Goal: Check status: Check status

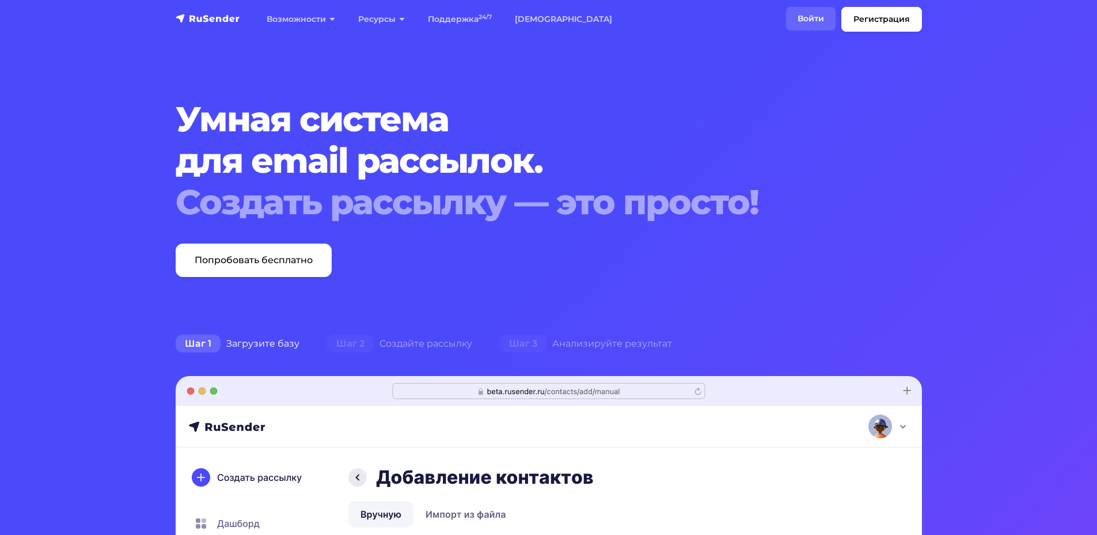
click at [817, 18] on link "Войти" at bounding box center [811, 19] width 50 height 24
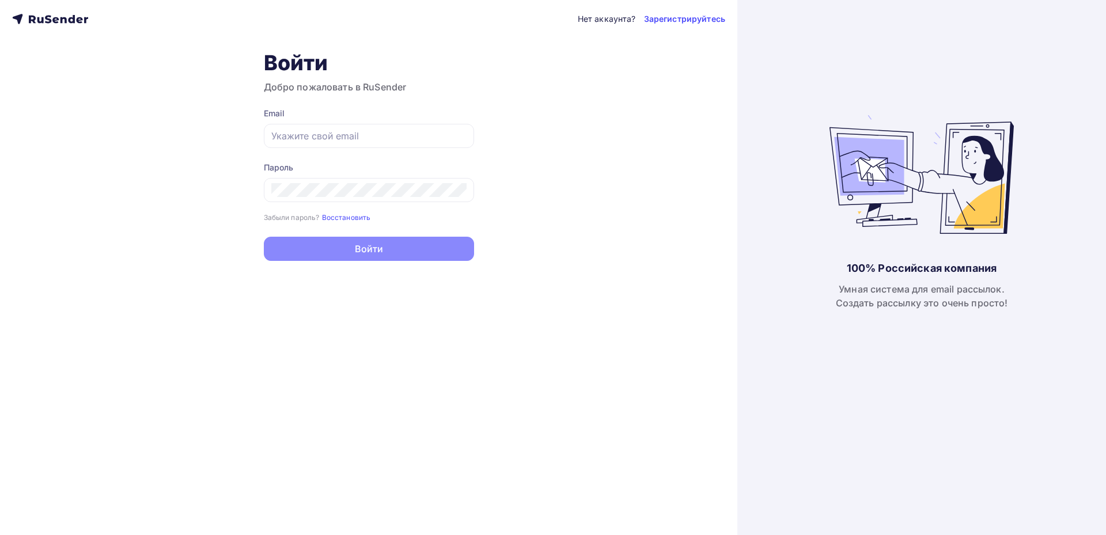
type input "[EMAIL_ADDRESS][DOMAIN_NAME]"
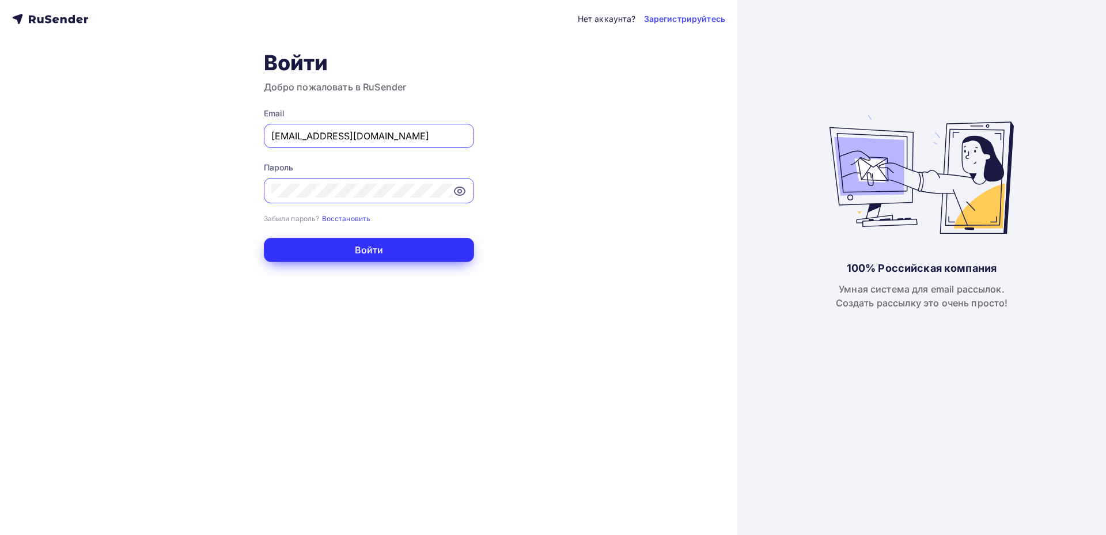
click at [349, 253] on button "Войти" at bounding box center [369, 250] width 210 height 24
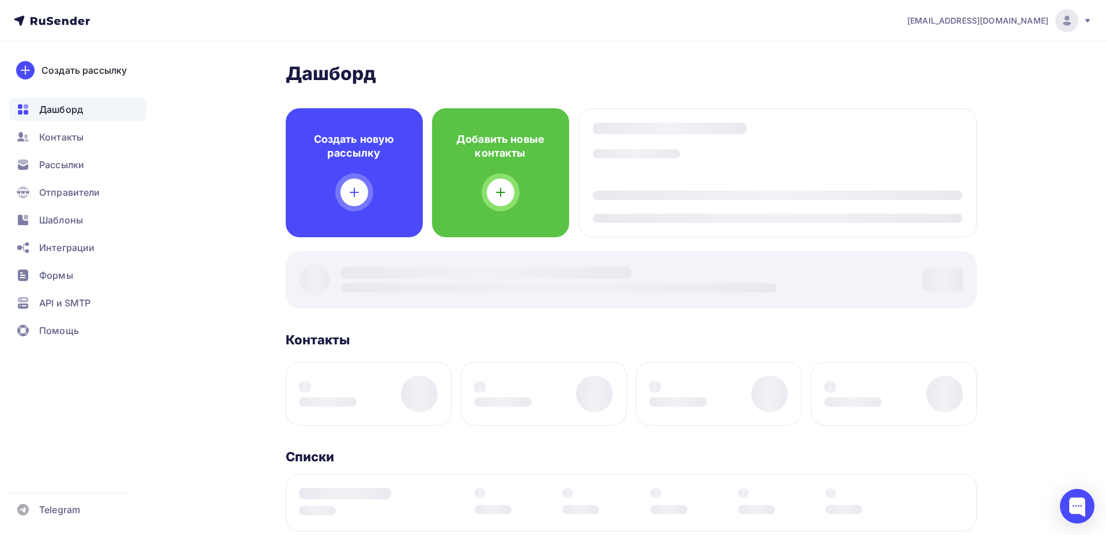
click at [361, 249] on div "Дашборд Дашборд Пару шагов, чтобы начать работу! Закрыть Выполните эти шаги, чт…" at bounding box center [631, 465] width 691 height 806
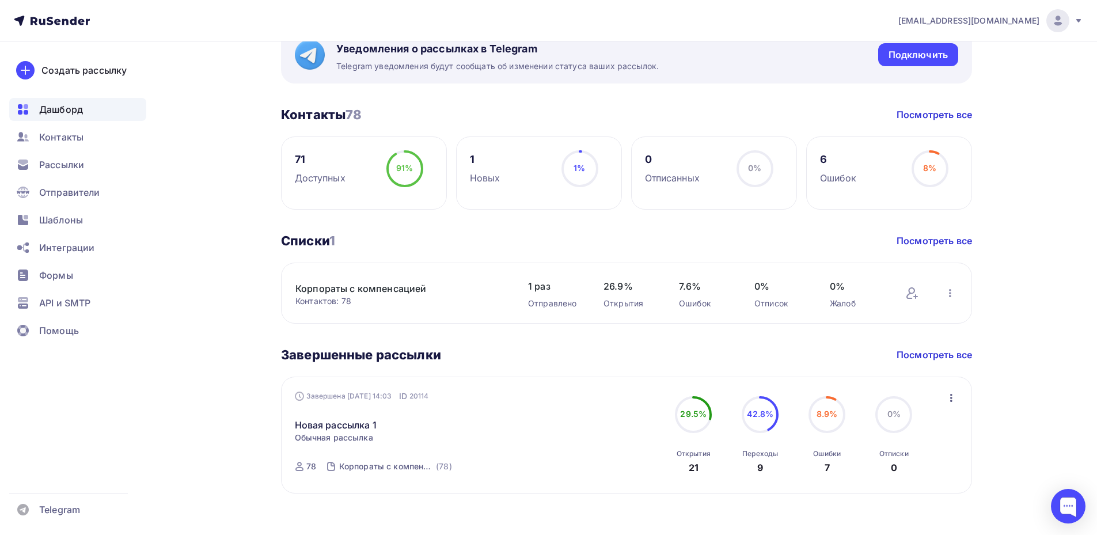
scroll to position [239, 0]
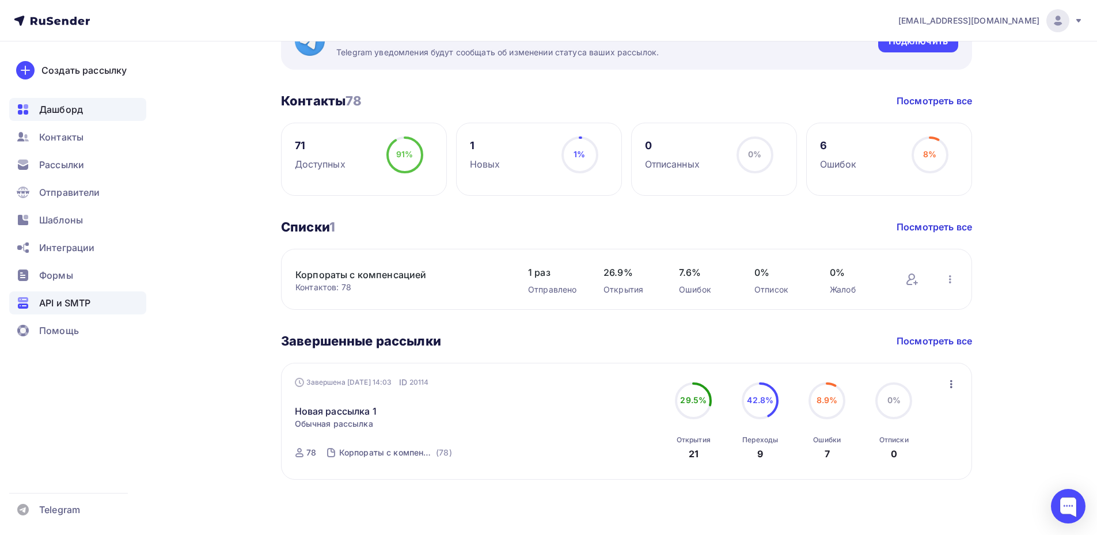
click at [64, 302] on span "API и SMTP" at bounding box center [64, 303] width 51 height 14
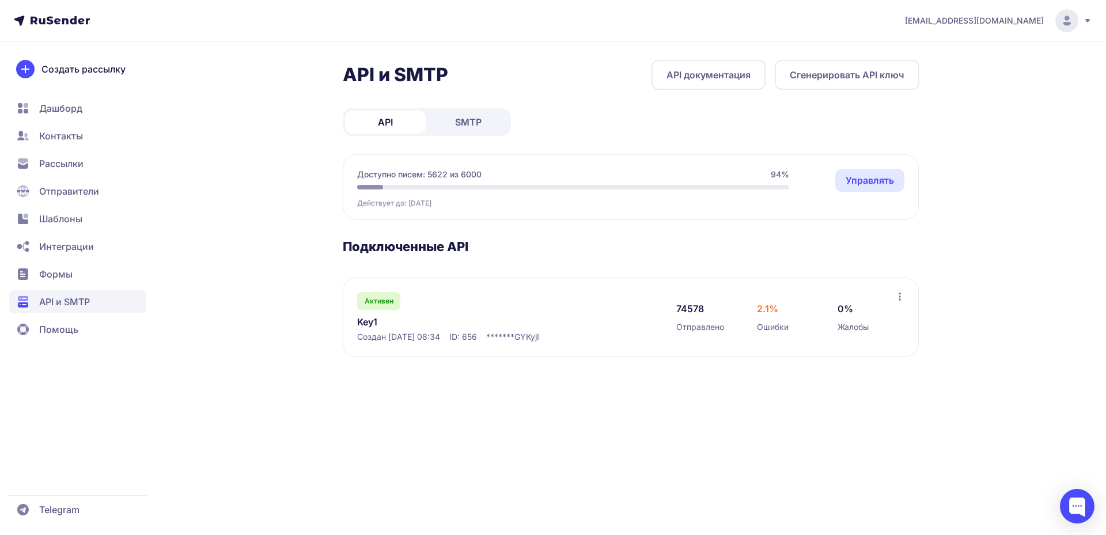
click at [375, 317] on link "Key1" at bounding box center [475, 322] width 236 height 14
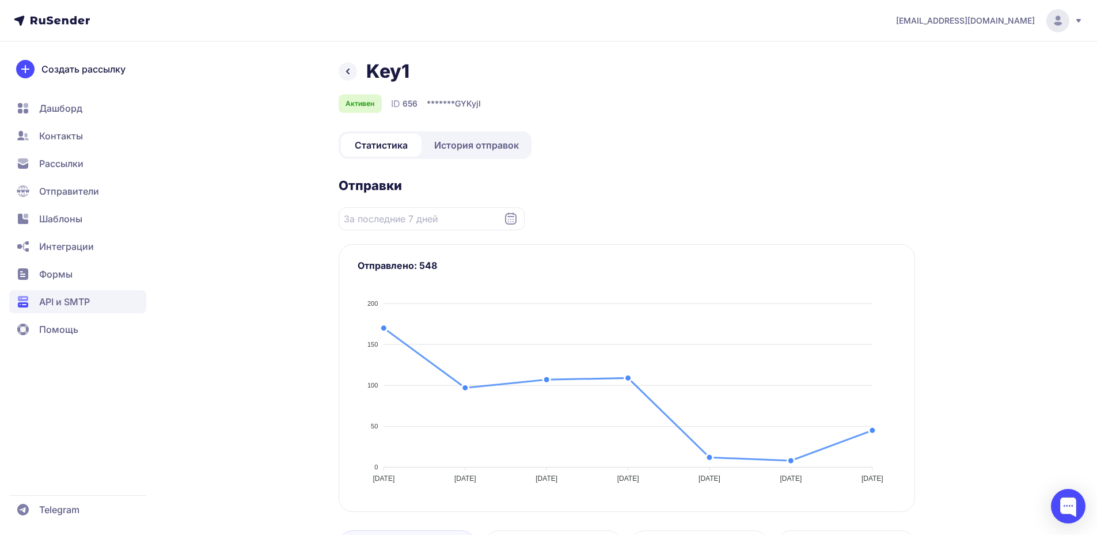
click at [496, 147] on span "История отправок" at bounding box center [476, 145] width 85 height 14
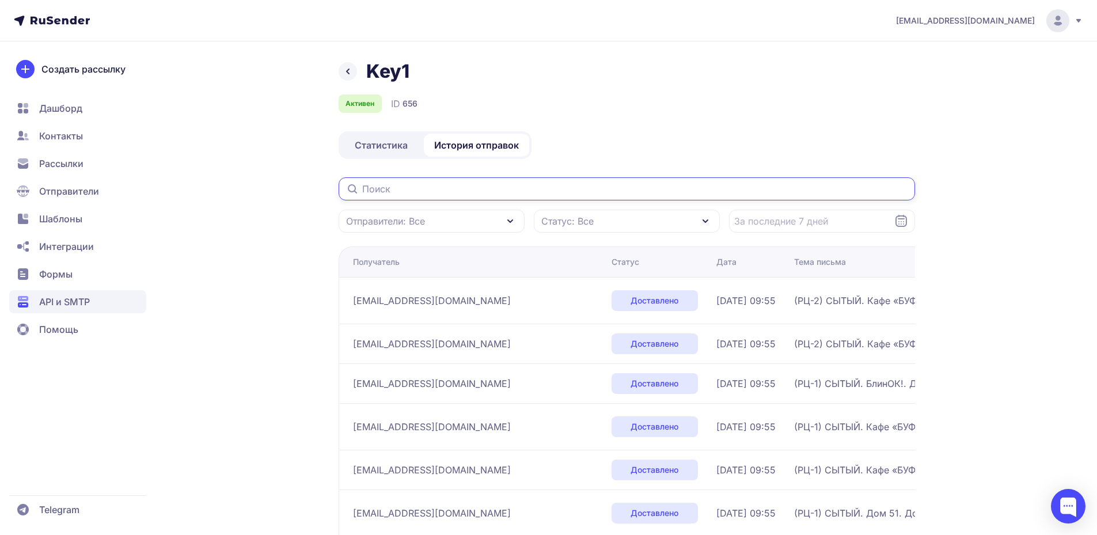
click at [426, 185] on input "text" at bounding box center [627, 188] width 576 height 23
paste input "[EMAIL_ADDRESS][DOMAIN_NAME]"
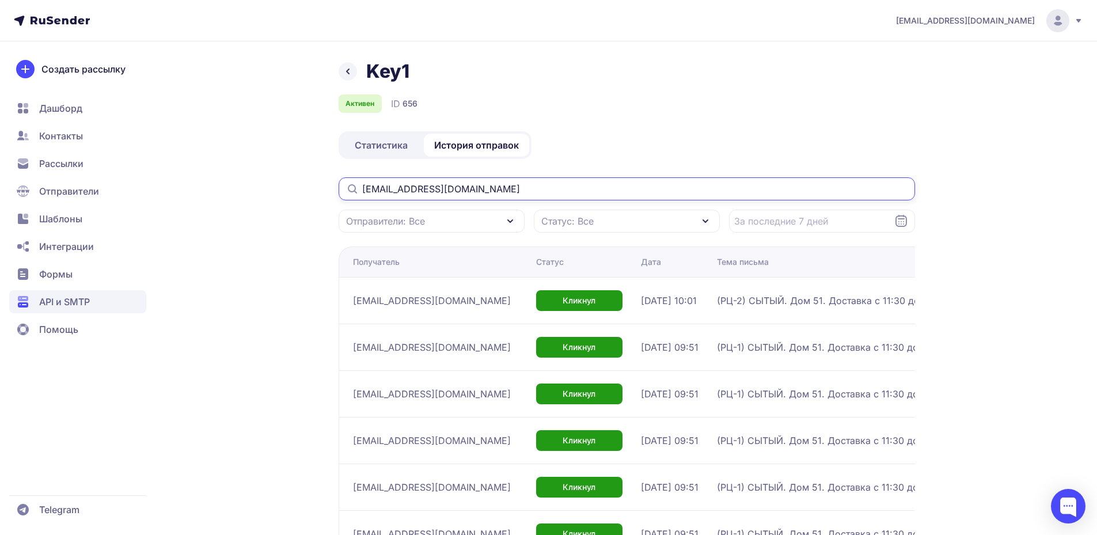
type input "[EMAIL_ADDRESS][DOMAIN_NAME]"
drag, startPoint x: 481, startPoint y: 190, endPoint x: 0, endPoint y: 208, distance: 481.2
click at [0, 208] on div "[EMAIL_ADDRESS][DOMAIN_NAME] Key1 Активен ID 656 Статистика История отправок [E…" at bounding box center [548, 407] width 1097 height 814
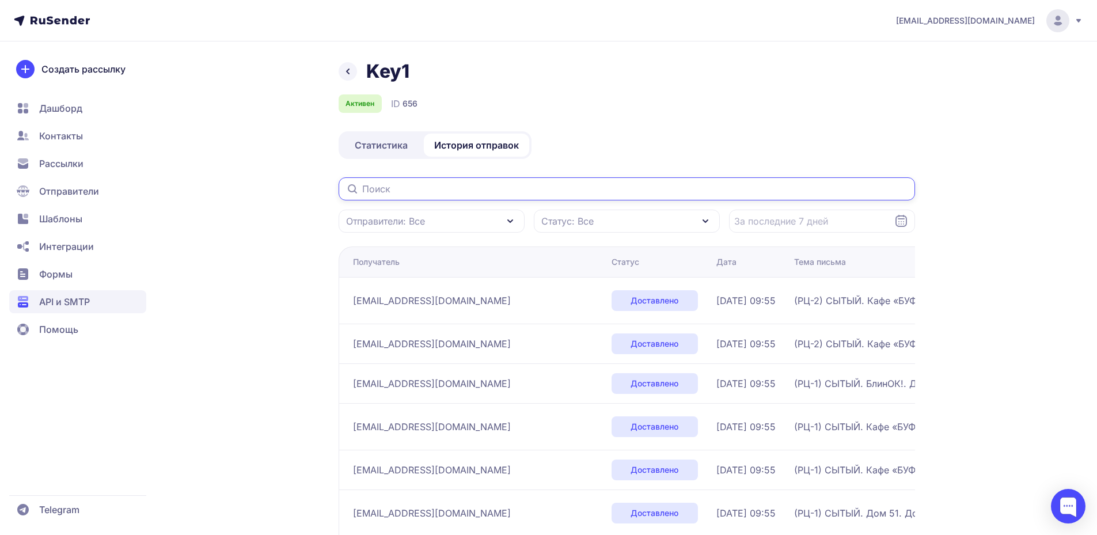
drag, startPoint x: 457, startPoint y: 195, endPoint x: 337, endPoint y: 193, distance: 119.2
click at [340, 193] on input "text" at bounding box center [627, 188] width 576 height 23
paste input "[EMAIL_ADDRESS][DOMAIN_NAME]"
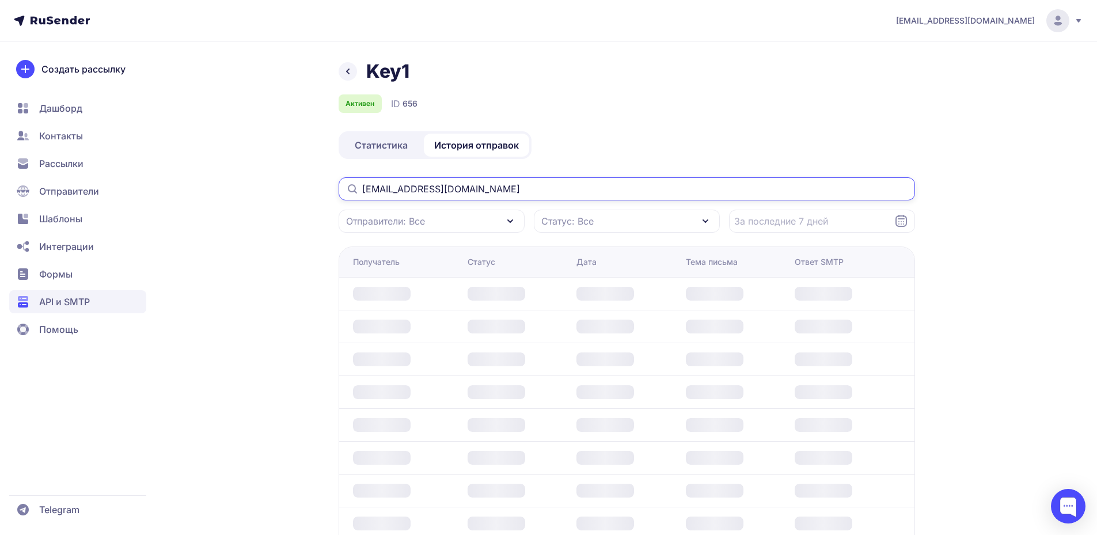
type input "[EMAIL_ADDRESS][DOMAIN_NAME]"
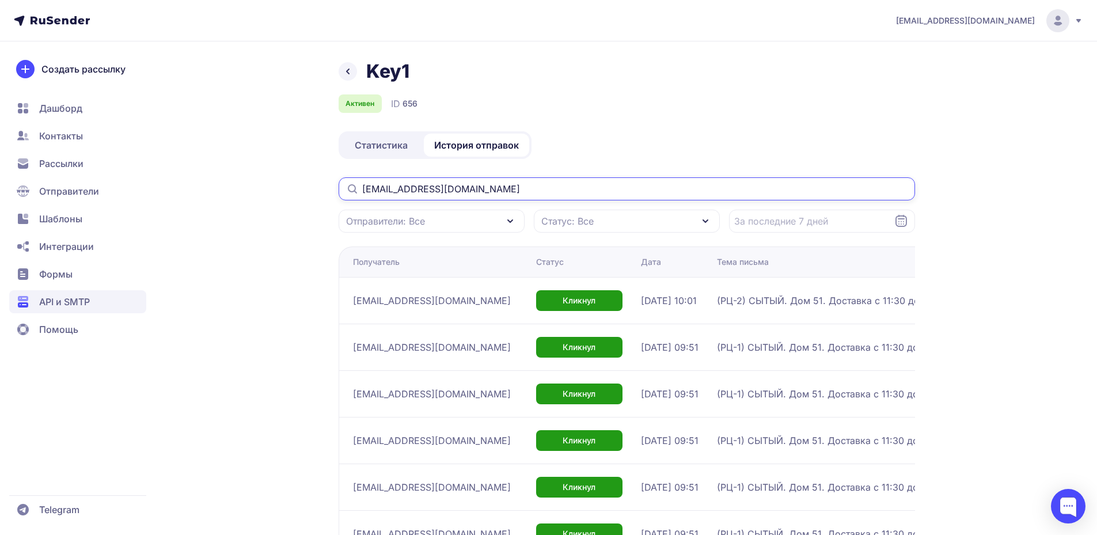
click at [505, 187] on input "[EMAIL_ADDRESS][DOMAIN_NAME]" at bounding box center [627, 188] width 576 height 23
drag, startPoint x: 470, startPoint y: 190, endPoint x: 98, endPoint y: 174, distance: 371.8
click at [103, 174] on div "[EMAIL_ADDRESS][DOMAIN_NAME] Key1 Активен ID 656 Статистика История отправок [E…" at bounding box center [548, 407] width 1097 height 814
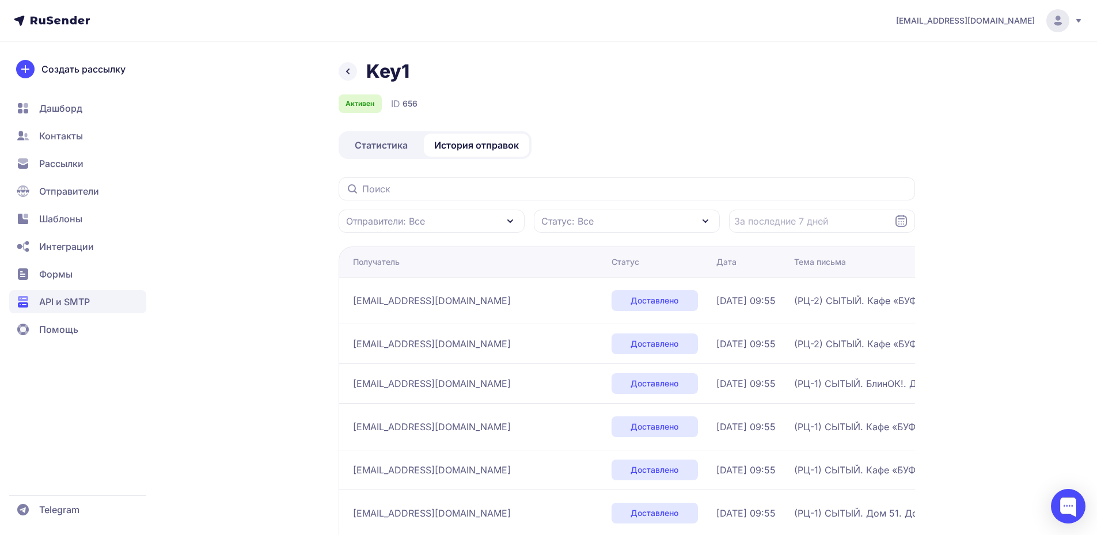
click at [413, 504] on div "[EMAIL_ADDRESS][DOMAIN_NAME]" at bounding box center [477, 513] width 249 height 18
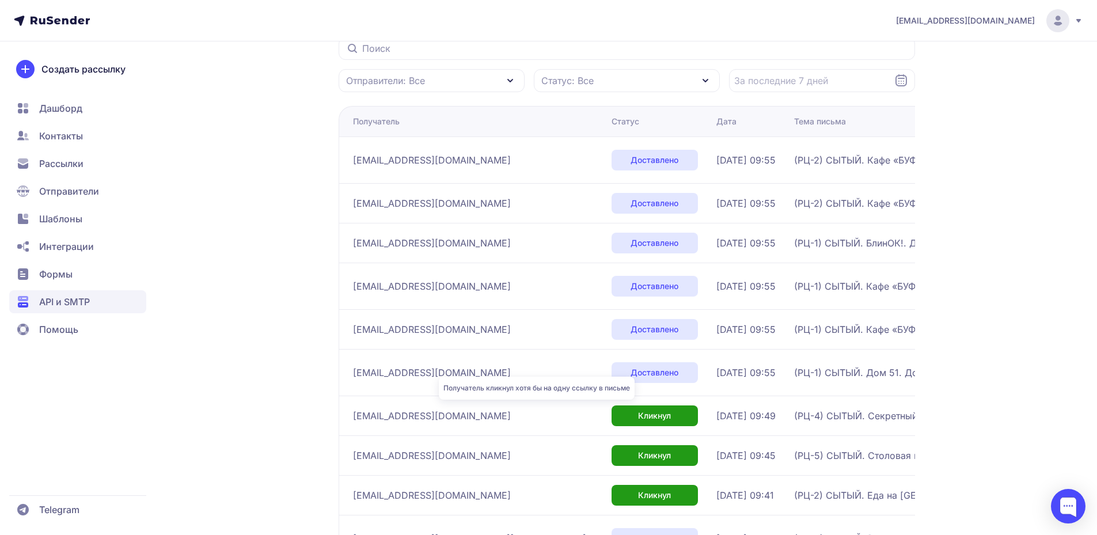
scroll to position [238, 0]
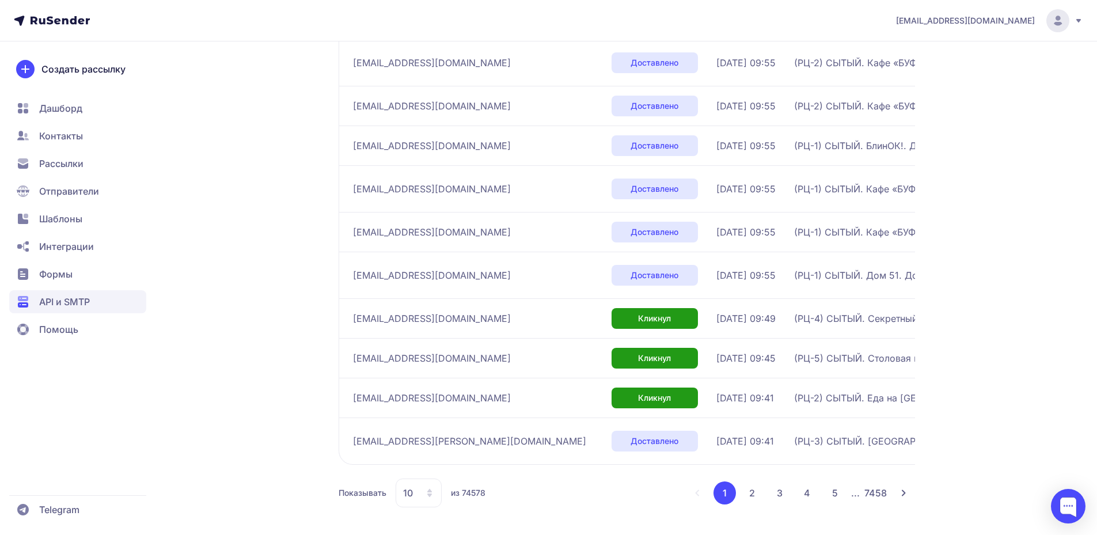
click at [427, 495] on icon at bounding box center [429, 492] width 9 height 9
click at [431, 458] on span "100" at bounding box center [465, 456] width 124 height 23
